Goal: Transaction & Acquisition: Purchase product/service

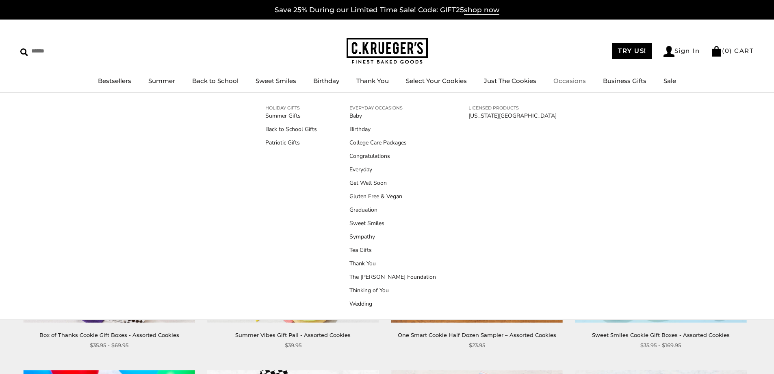
click at [557, 85] on link "Occasions" at bounding box center [570, 81] width 33 height 8
click at [363, 184] on link "Get Well Soon" at bounding box center [393, 182] width 87 height 9
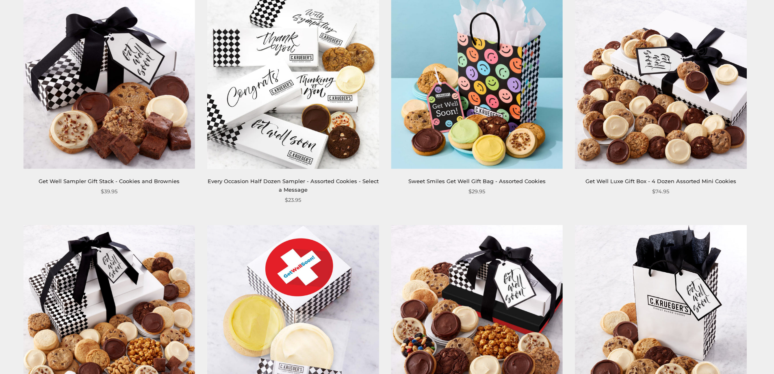
scroll to position [163, 0]
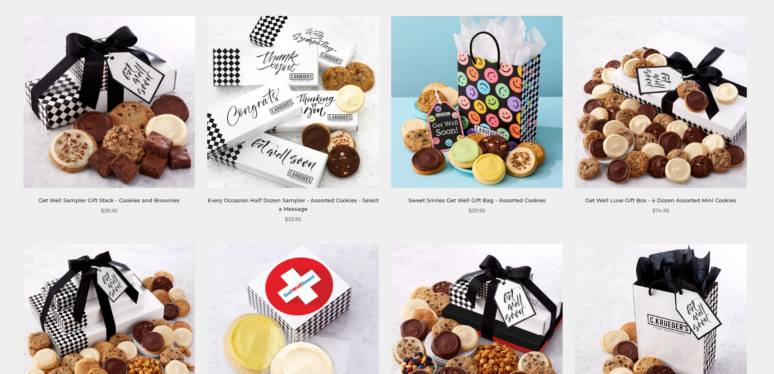
click at [491, 86] on img at bounding box center [477, 102] width 172 height 172
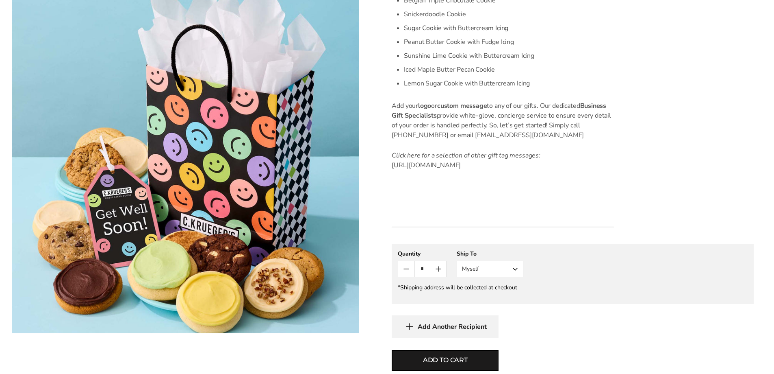
scroll to position [447, 0]
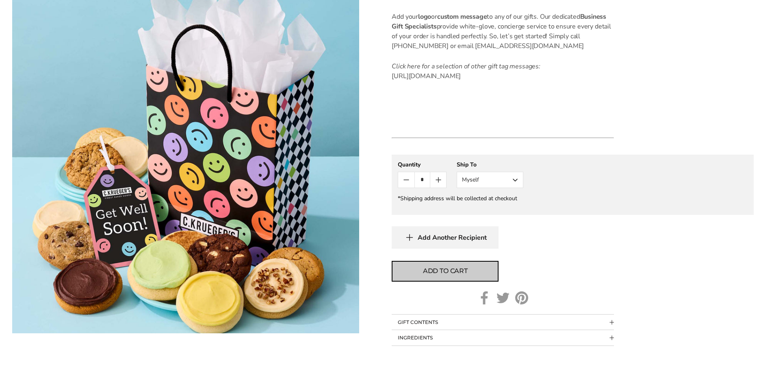
click at [435, 276] on span "Add to cart" at bounding box center [445, 271] width 45 height 10
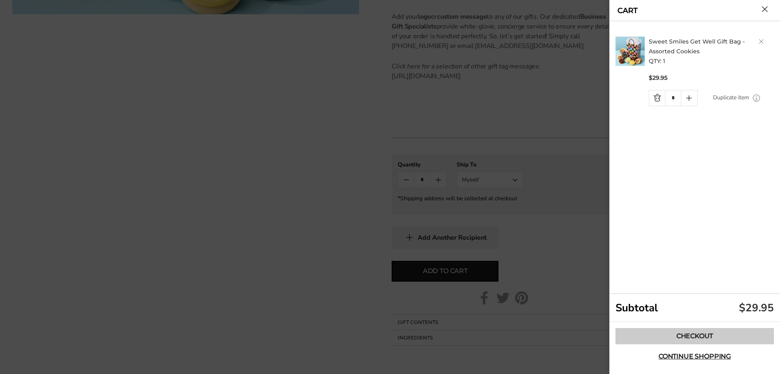
click at [678, 337] on link "Checkout" at bounding box center [695, 336] width 159 height 16
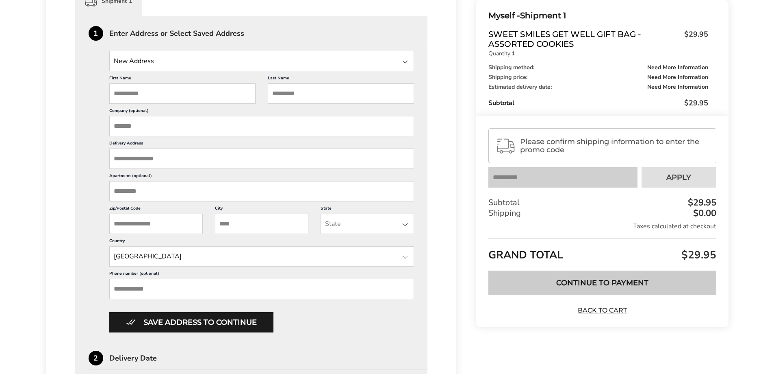
scroll to position [244, 0]
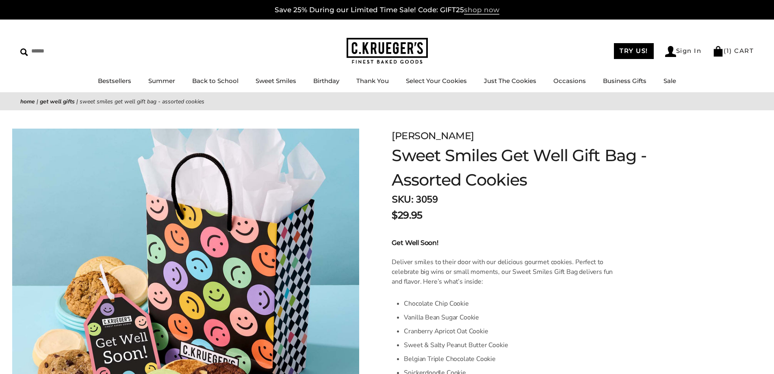
click at [484, 9] on span "shop now" at bounding box center [481, 10] width 35 height 9
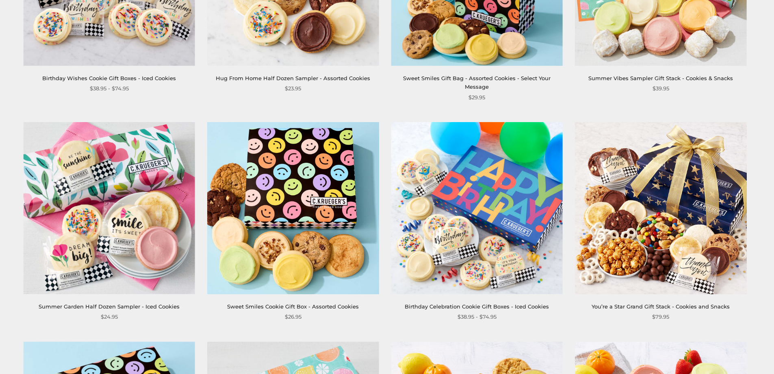
scroll to position [854, 0]
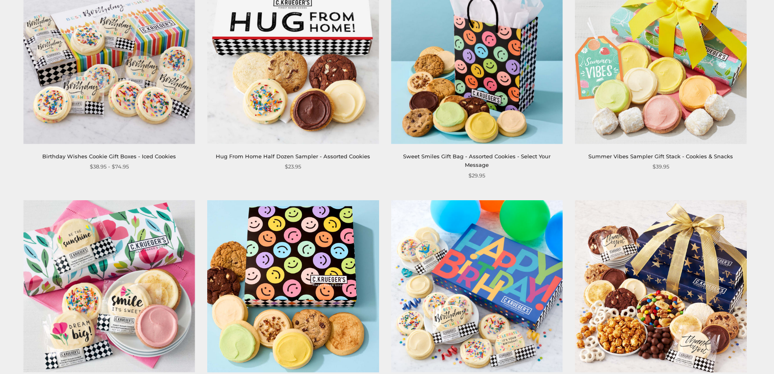
click at [483, 46] on img at bounding box center [477, 58] width 172 height 172
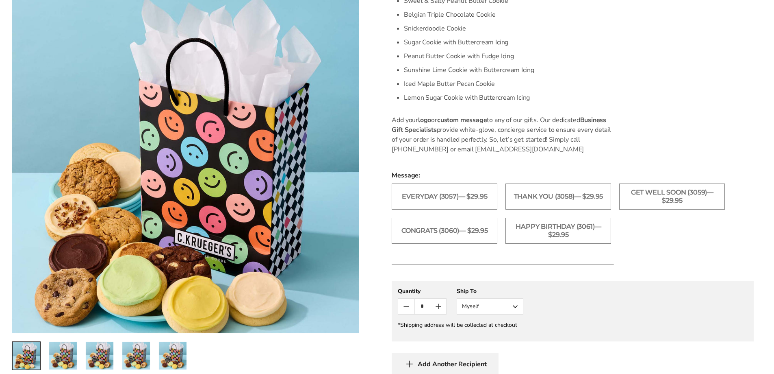
scroll to position [366, 0]
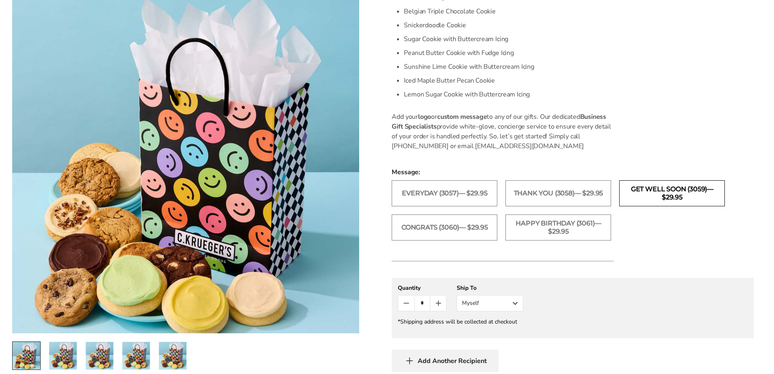
click at [663, 190] on label "Get Well Soon (3059)— $29.95" at bounding box center [672, 193] width 106 height 26
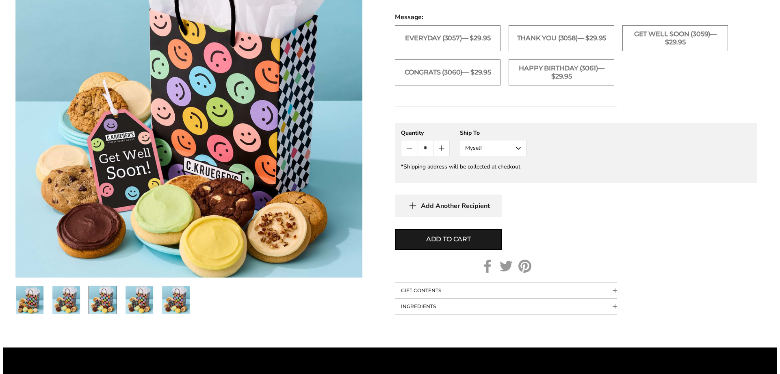
scroll to position [528, 0]
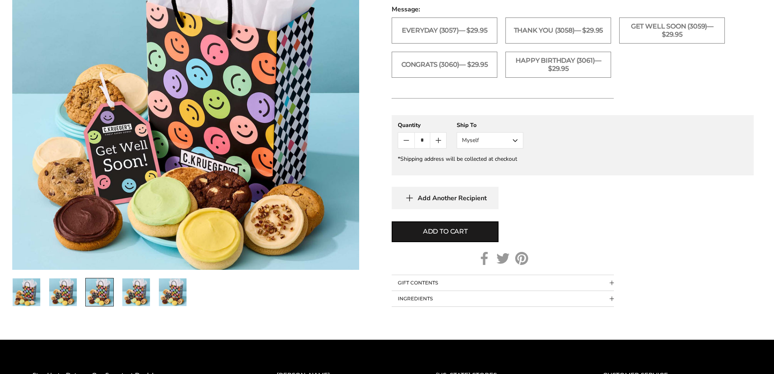
click at [516, 139] on button "Myself" at bounding box center [490, 140] width 67 height 16
click at [493, 167] on button "Other Recipient" at bounding box center [490, 170] width 66 height 15
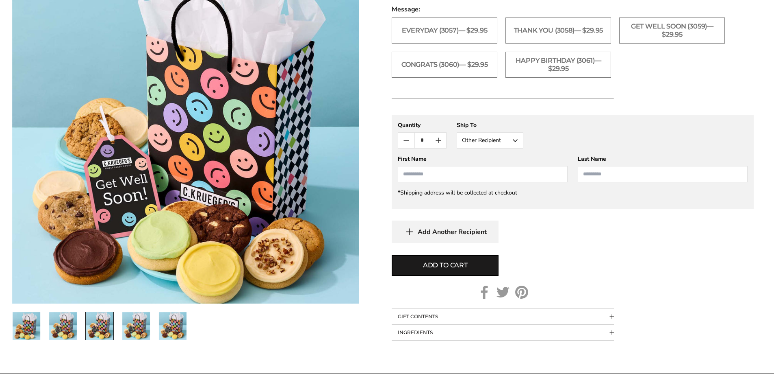
click at [460, 172] on input "First Name" at bounding box center [483, 174] width 170 height 16
type input "*****"
click at [636, 176] on input "Last Name" at bounding box center [663, 174] width 170 height 16
type input "*******"
click at [454, 262] on span "Add to cart" at bounding box center [445, 265] width 45 height 10
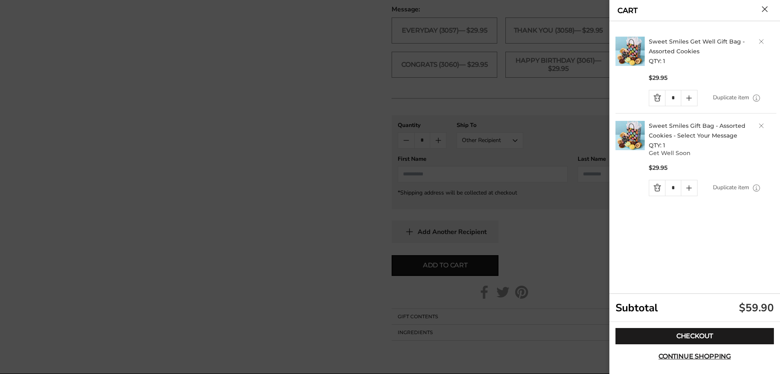
click at [660, 187] on link "Quantity minus button" at bounding box center [658, 187] width 16 height 15
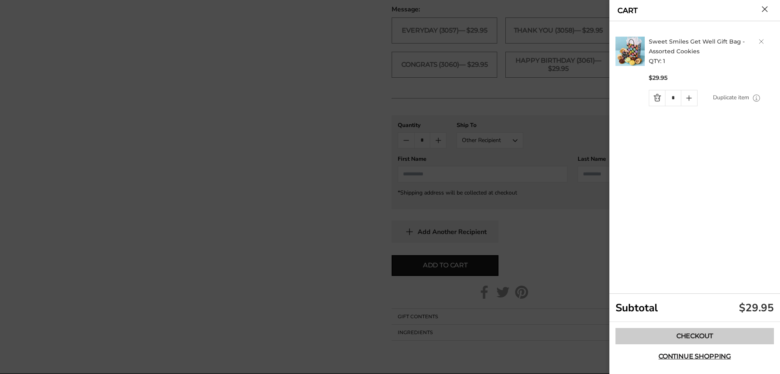
drag, startPoint x: 701, startPoint y: 357, endPoint x: 694, endPoint y: 332, distance: 25.3
click at [694, 332] on div "Checkout Continue shopping" at bounding box center [695, 346] width 171 height 49
click at [695, 328] on link "Checkout" at bounding box center [695, 336] width 159 height 16
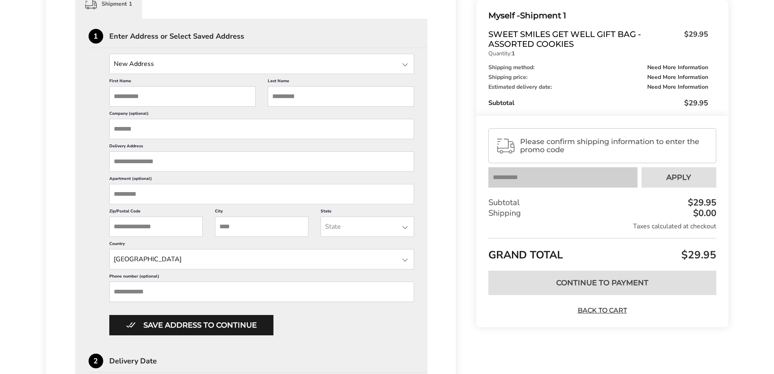
scroll to position [244, 0]
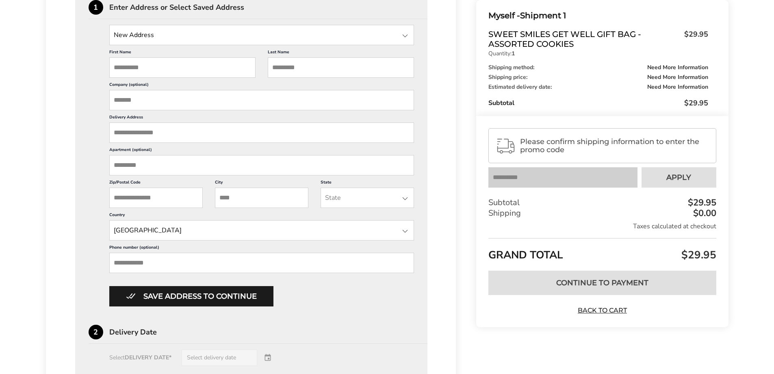
click at [128, 71] on input "First Name" at bounding box center [182, 67] width 146 height 20
type input "*****"
drag, startPoint x: 320, startPoint y: 58, endPoint x: 318, endPoint y: 62, distance: 4.7
click at [319, 60] on input "Last Name" at bounding box center [341, 67] width 146 height 20
click at [315, 63] on input "Last Name" at bounding box center [341, 67] width 146 height 20
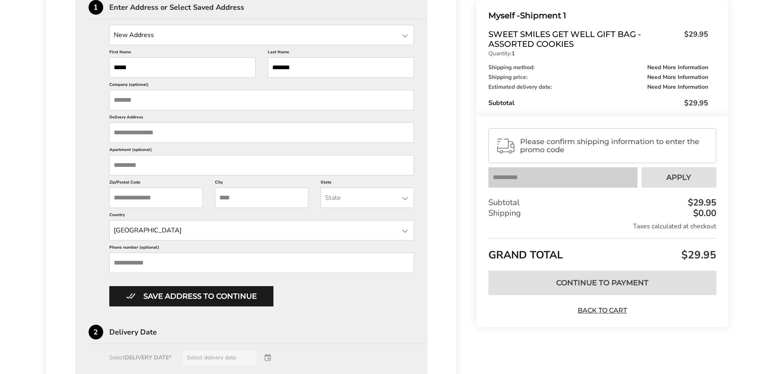
type input "*******"
click at [131, 132] on input "Delivery Address" at bounding box center [261, 132] width 305 height 20
paste input "**********"
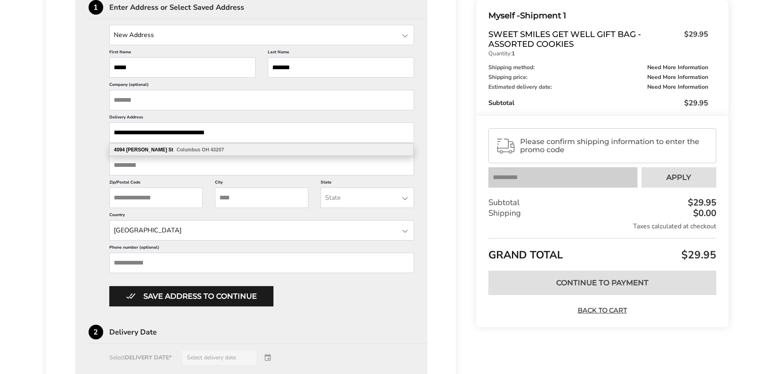
click at [211, 150] on b "43207" at bounding box center [217, 150] width 13 height 6
type input "**********"
type input "********"
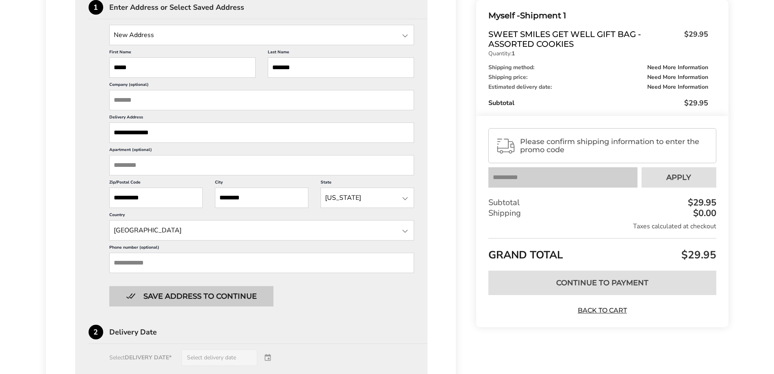
click at [182, 300] on button "Save address to continue" at bounding box center [191, 296] width 164 height 20
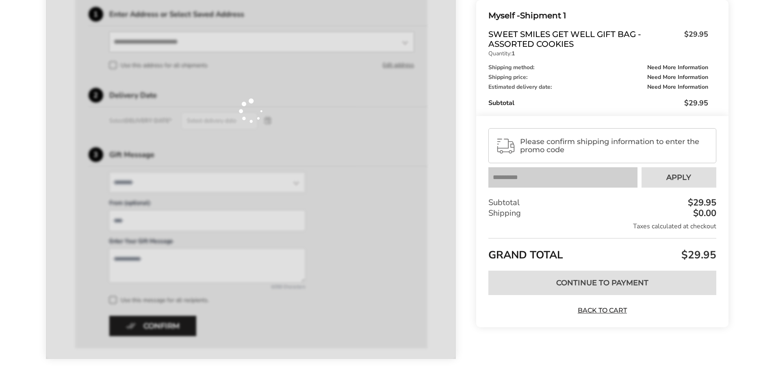
scroll to position [275, 0]
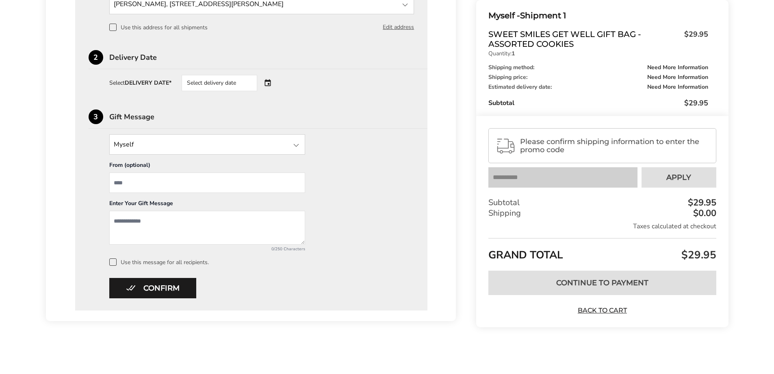
click at [296, 146] on div at bounding box center [296, 145] width 10 height 10
click at [195, 148] on input "State" at bounding box center [207, 144] width 196 height 20
click at [357, 139] on div "Myself Myself Other Recipient From (optional) Enter Your Gift Message 0/250 Cha…" at bounding box center [252, 199] width 326 height 131
click at [147, 184] on input "From" at bounding box center [207, 182] width 196 height 20
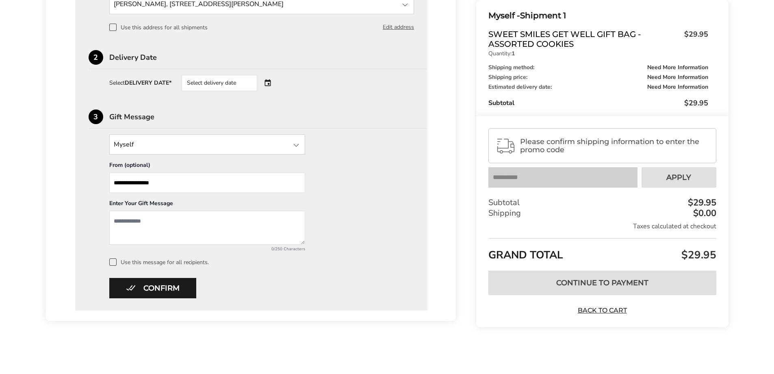
type input "**********"
click at [156, 213] on textarea "Add a message" at bounding box center [207, 228] width 196 height 34
type textarea "**********"
click at [259, 81] on div "Select delivery date" at bounding box center [231, 83] width 98 height 16
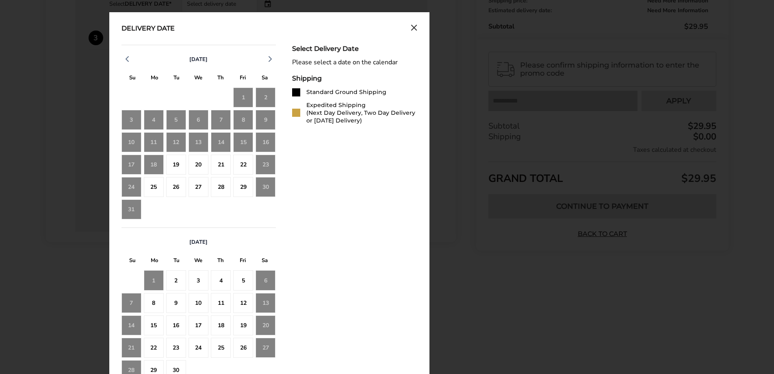
scroll to position [339, 0]
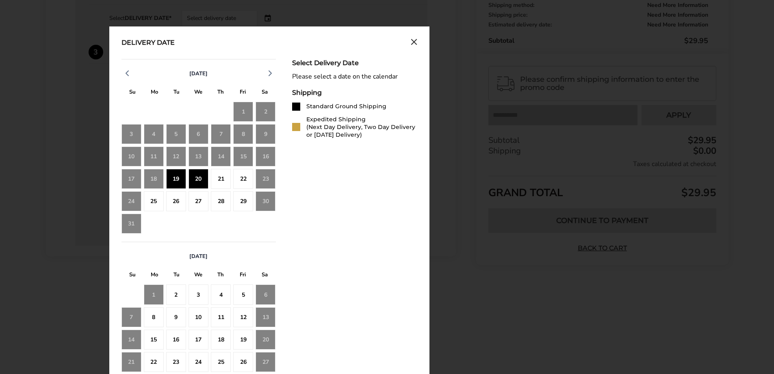
click at [175, 178] on div "19" at bounding box center [176, 179] width 20 height 20
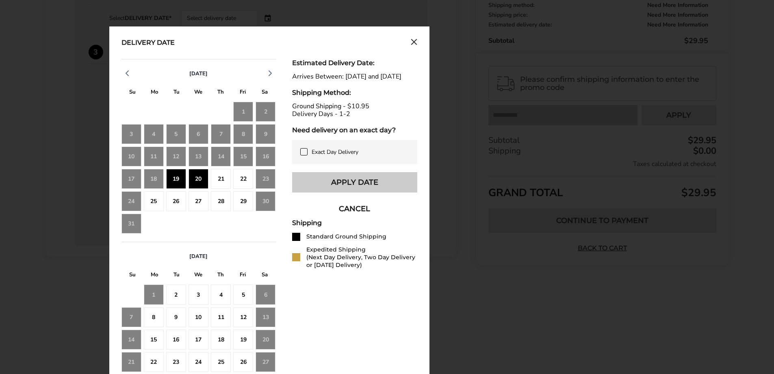
click at [372, 189] on button "Apply Date" at bounding box center [354, 182] width 125 height 20
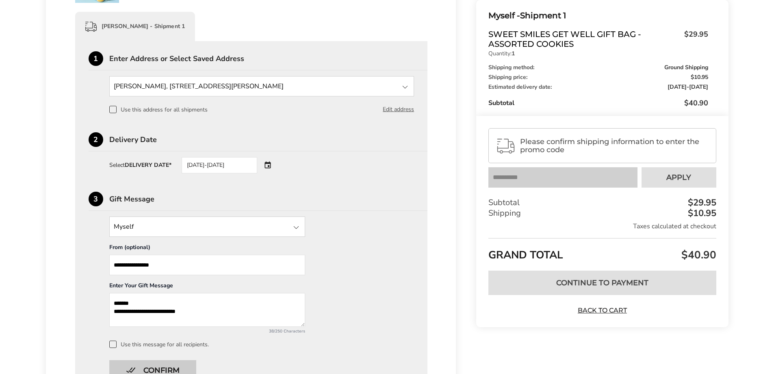
scroll to position [275, 0]
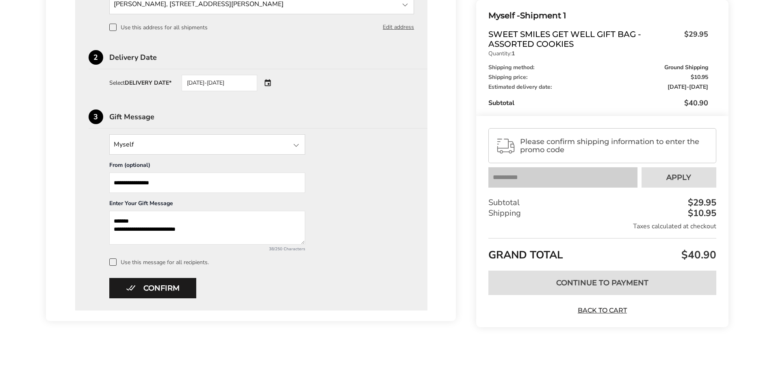
click at [292, 144] on div at bounding box center [296, 145] width 10 height 10
click at [339, 130] on div "**********" at bounding box center [252, 187] width 326 height 156
click at [142, 289] on button "Confirm" at bounding box center [152, 288] width 87 height 20
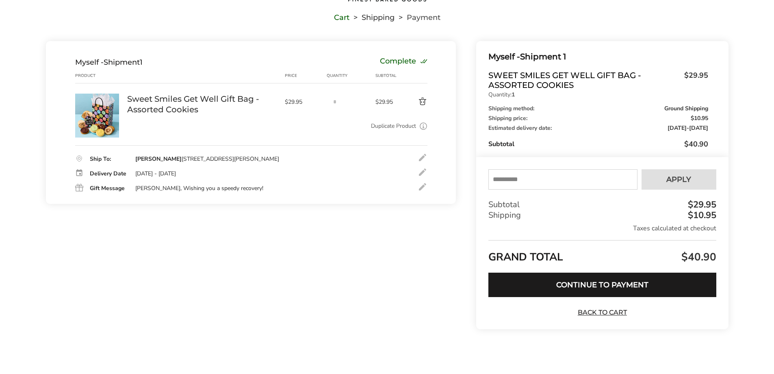
scroll to position [58, 0]
click at [524, 181] on input "text" at bounding box center [563, 179] width 149 height 20
type input "******"
click at [675, 178] on span "Apply" at bounding box center [679, 179] width 25 height 7
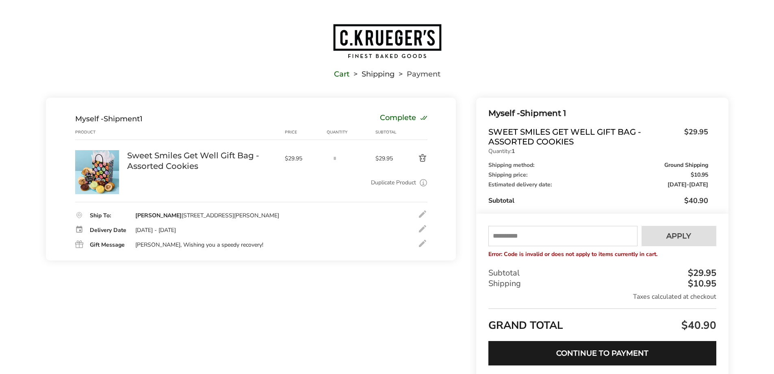
scroll to position [0, 0]
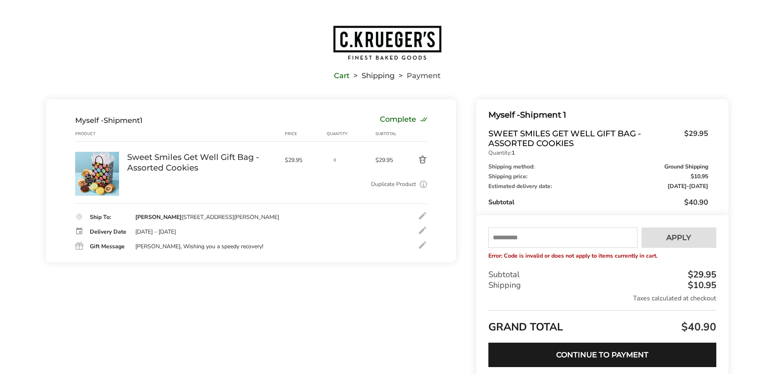
click at [548, 234] on input "text" at bounding box center [563, 237] width 149 height 20
type input "*"
type input "******"
click at [698, 232] on button "Apply" at bounding box center [679, 237] width 75 height 20
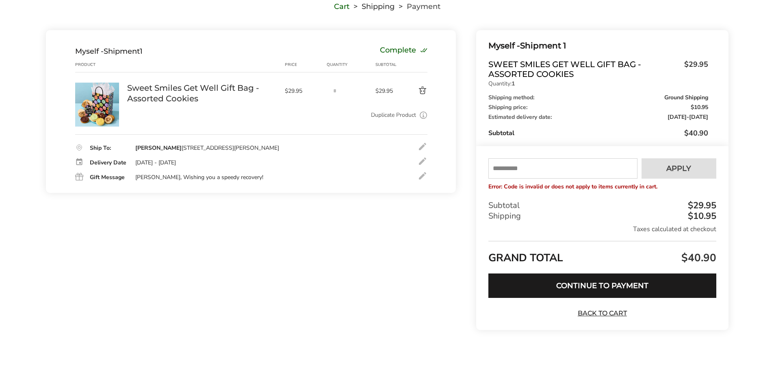
scroll to position [70, 0]
click at [599, 281] on button "Continue to Payment" at bounding box center [603, 284] width 228 height 24
